Goal: Find contact information: Find contact information

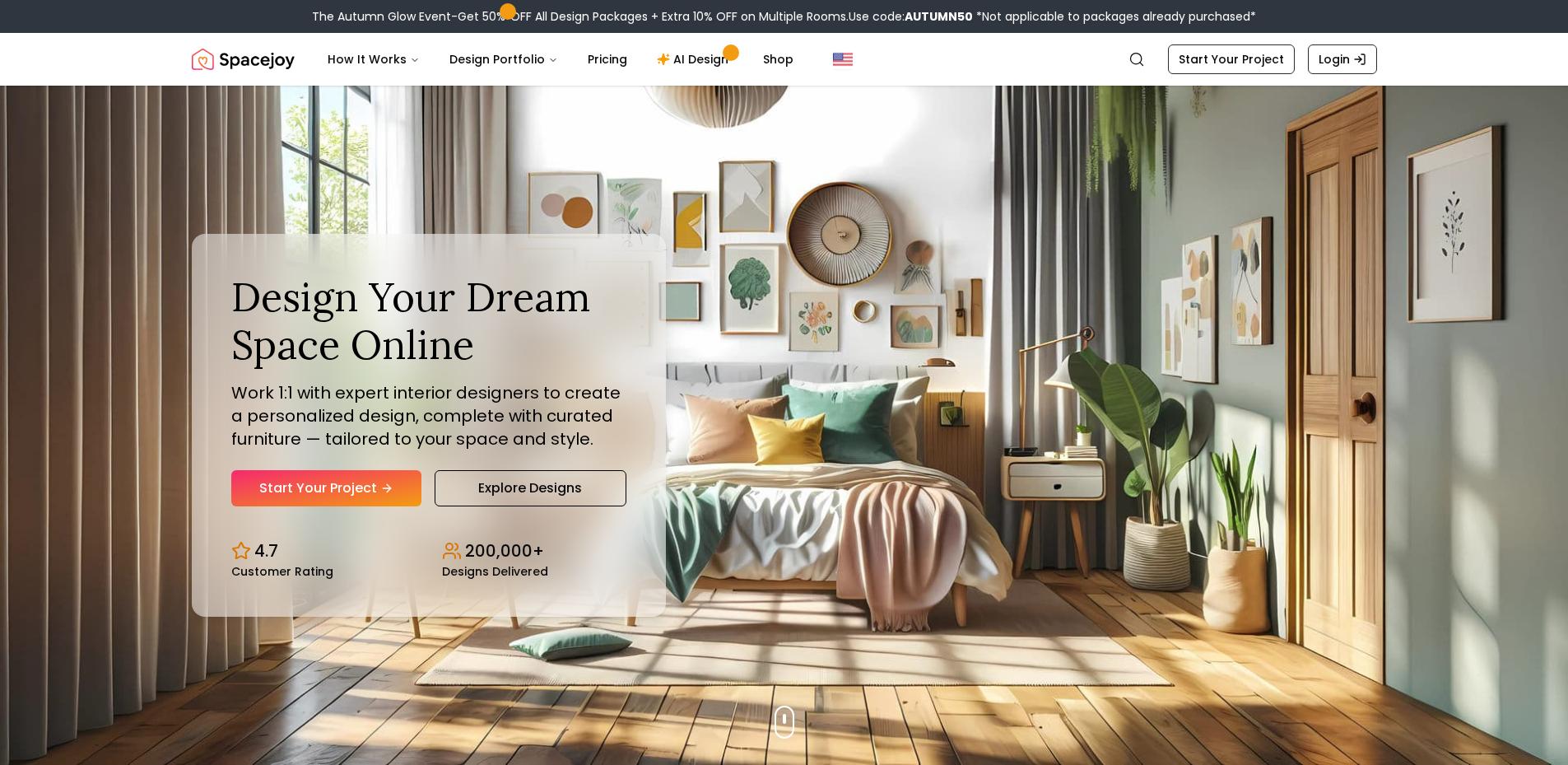
scroll to position [9065, 0]
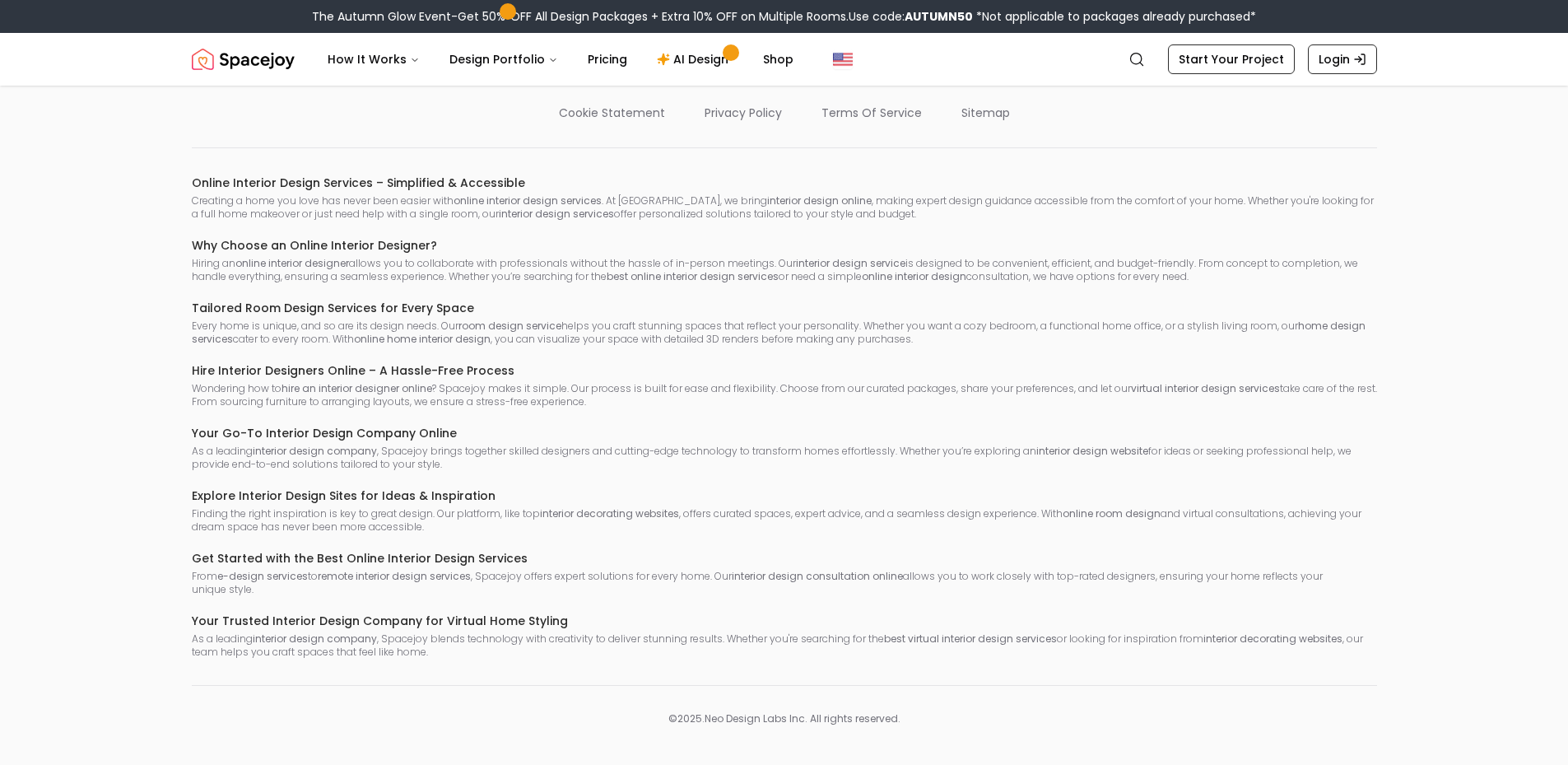
scroll to position [9421, 0]
